Goal: Task Accomplishment & Management: Manage account settings

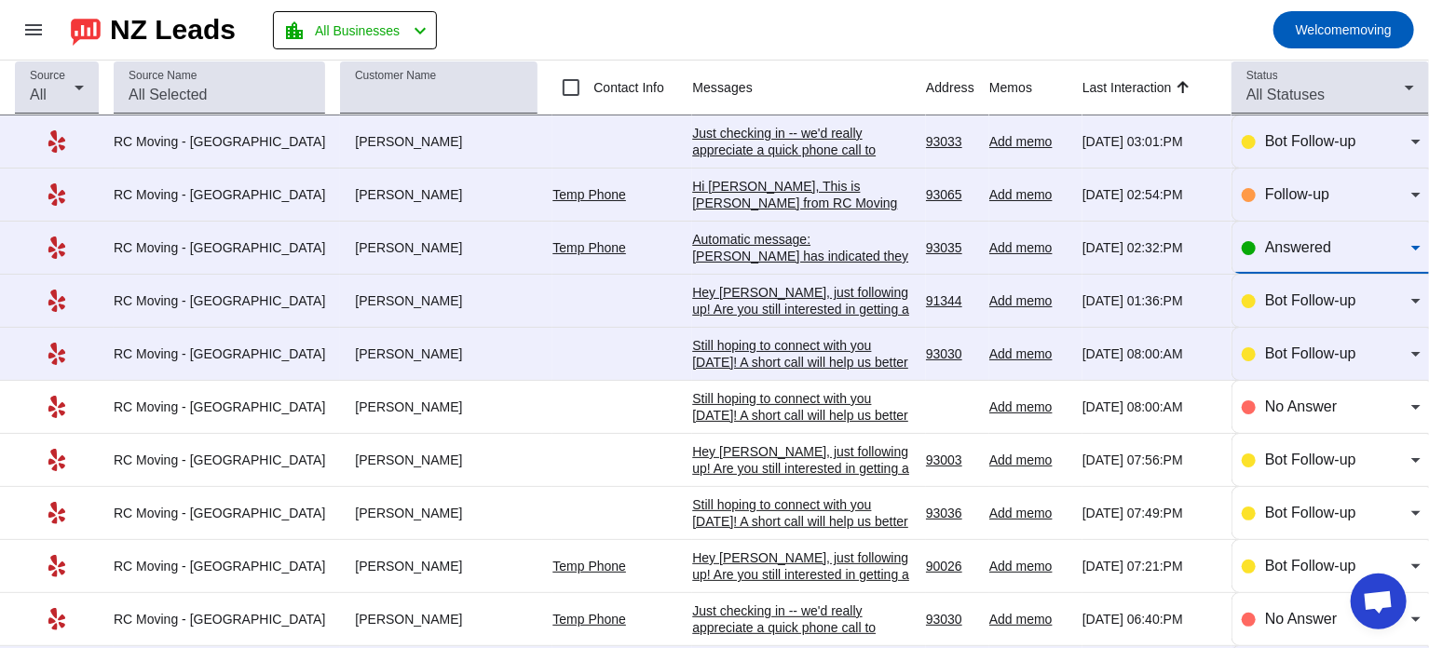
click at [1285, 240] on span "Answered" at bounding box center [1298, 247] width 66 height 16
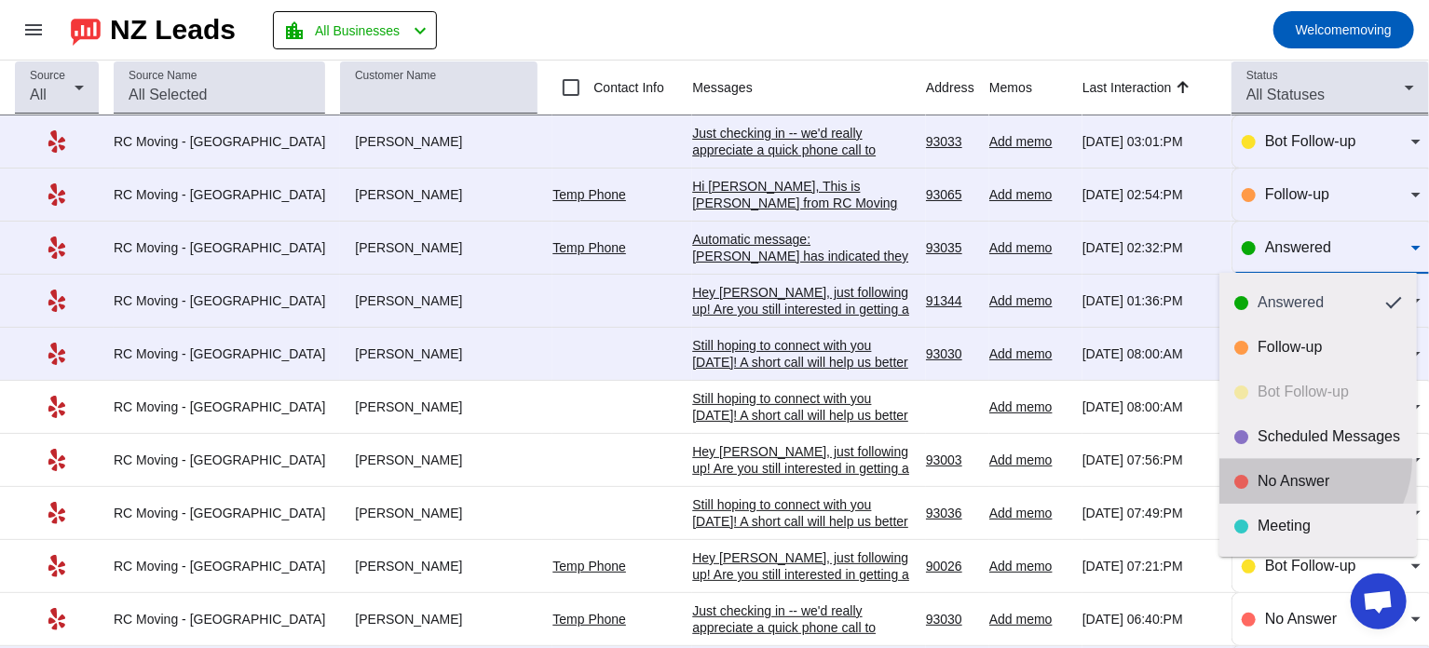
click at [1297, 459] on mat-option "No Answer" at bounding box center [1317, 481] width 197 height 45
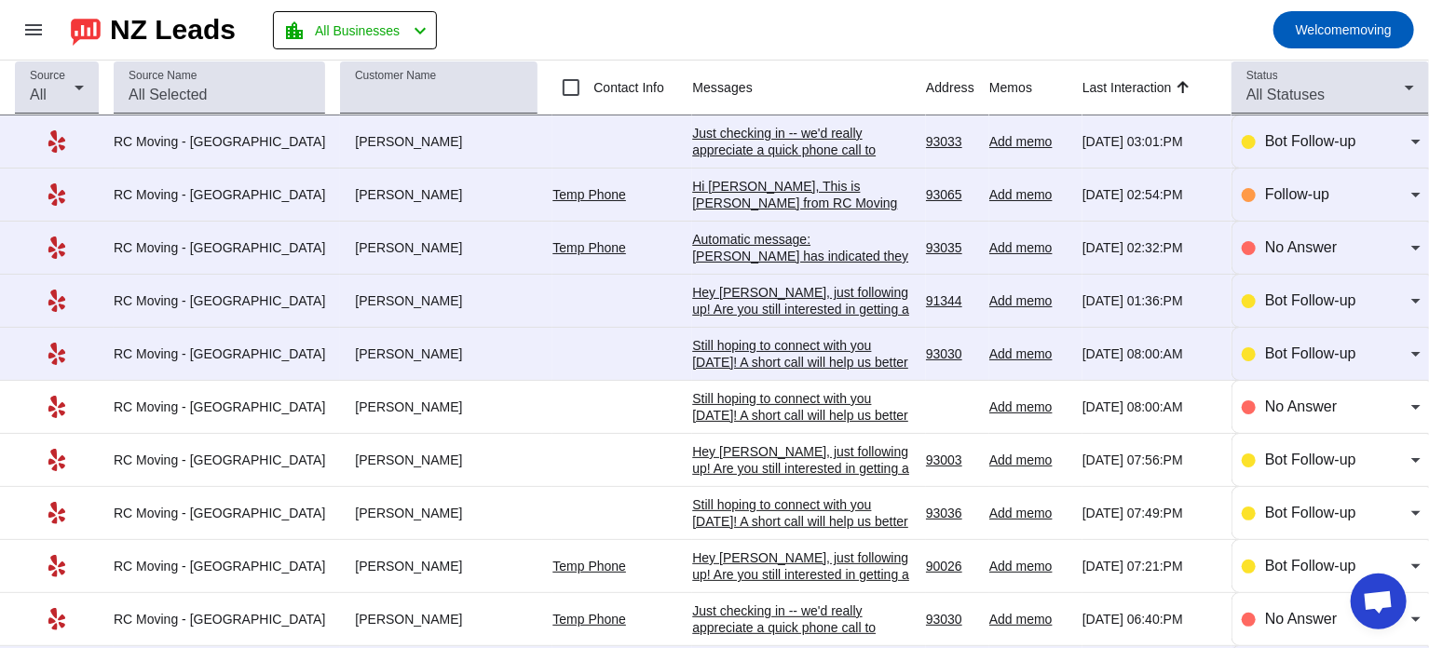
drag, startPoint x: 309, startPoint y: 245, endPoint x: 399, endPoint y: 242, distance: 89.4
click at [399, 242] on div "[PERSON_NAME]" at bounding box center [438, 247] width 197 height 17
copy div "[PERSON_NAME]"
click at [711, 16] on mat-toolbar-row "menu NZ Leads location_city All Businesses chevron_left Welcome moving" at bounding box center [714, 30] width 1429 height 60
drag, startPoint x: 645, startPoint y: 239, endPoint x: 897, endPoint y: 254, distance: 251.9
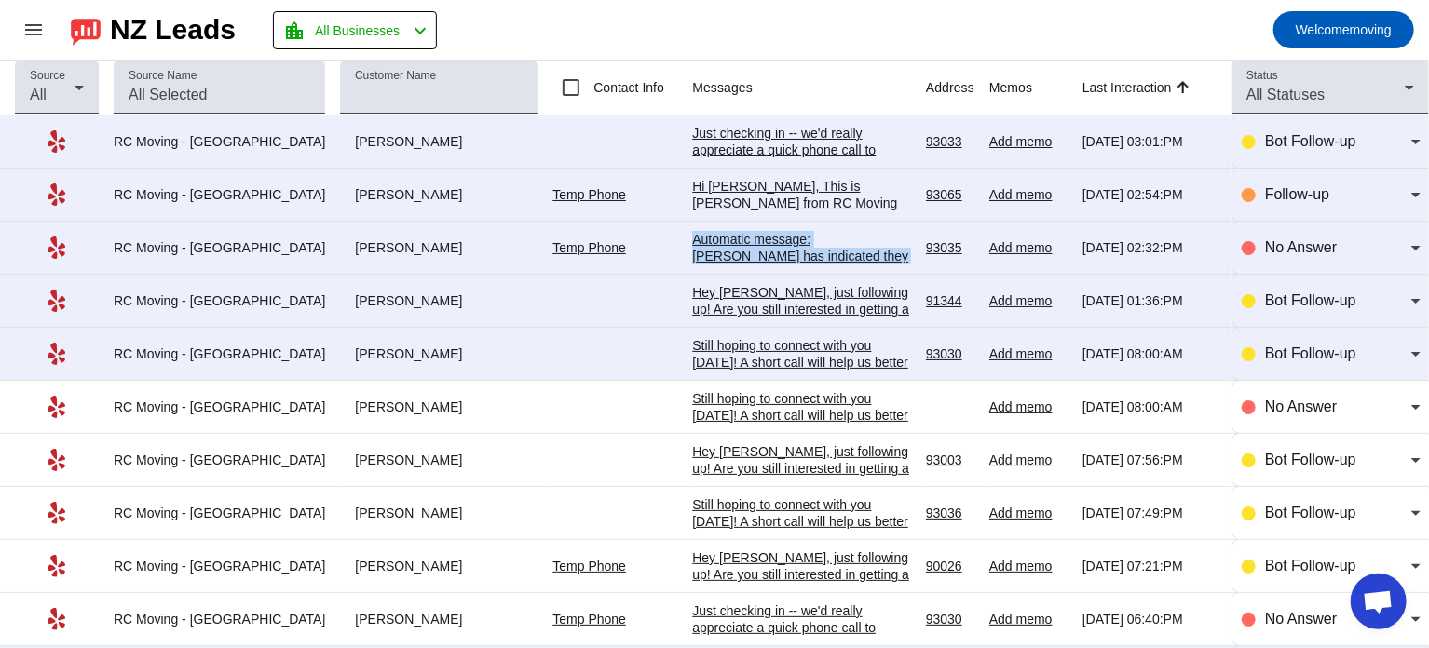
click at [897, 254] on tr "RC Moving - [GEOGRAPHIC_DATA] [GEOGRAPHIC_DATA][PERSON_NAME] Temp Phone Automat…" at bounding box center [714, 248] width 1429 height 53
copy tr "Automatic message: [PERSON_NAME] has indicated they have booked another"
click at [643, 7] on mat-toolbar-row "menu NZ Leads location_city All Businesses chevron_left Welcome moving" at bounding box center [714, 30] width 1429 height 60
click at [665, 7] on mat-toolbar-row "menu NZ Leads location_city All Businesses chevron_left Welcome moving" at bounding box center [714, 30] width 1429 height 60
